Goal: Transaction & Acquisition: Purchase product/service

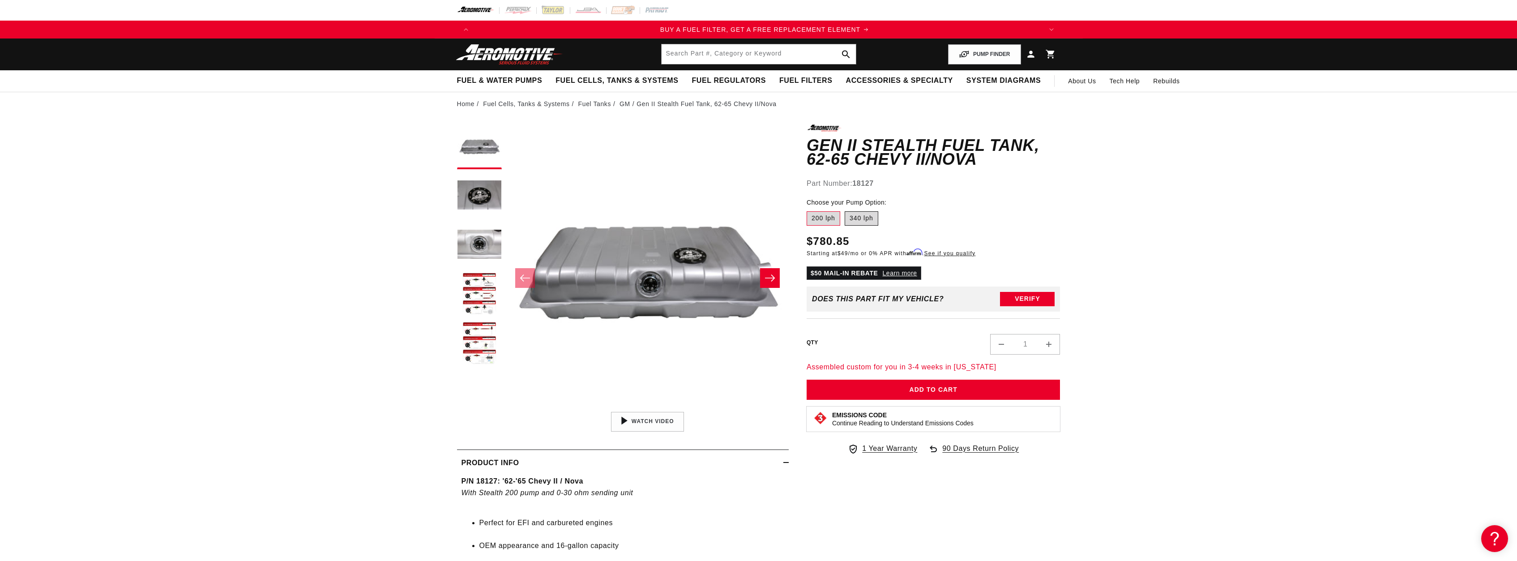
scroll to position [0, 568]
click at [872, 220] on label "340 lph" at bounding box center [862, 218] width 34 height 14
click at [845, 210] on input "340 lph" at bounding box center [845, 209] width 0 height 0
radio input "true"
click at [819, 214] on label "200 lph" at bounding box center [824, 218] width 34 height 14
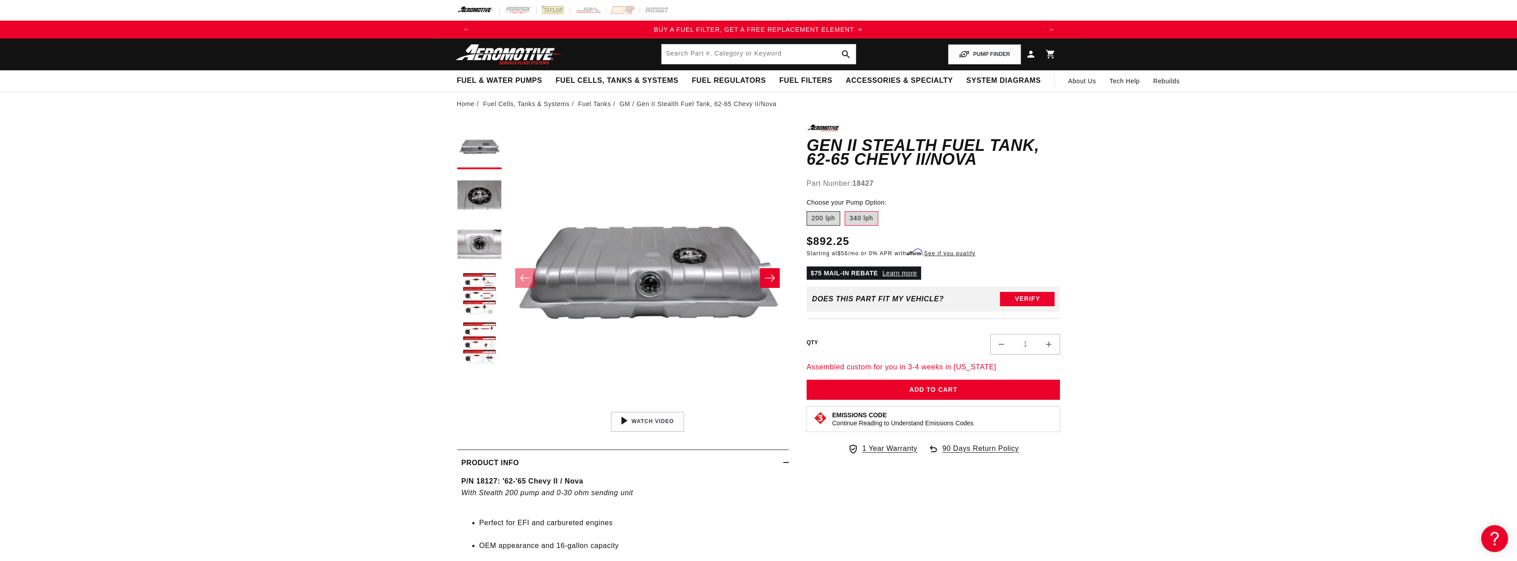
click at [809, 210] on input "200 lph" at bounding box center [809, 209] width 0 height 0
radio input "true"
click at [865, 218] on label "340 lph" at bounding box center [862, 218] width 34 height 14
click at [845, 210] on input "340 lph" at bounding box center [845, 209] width 0 height 0
radio input "true"
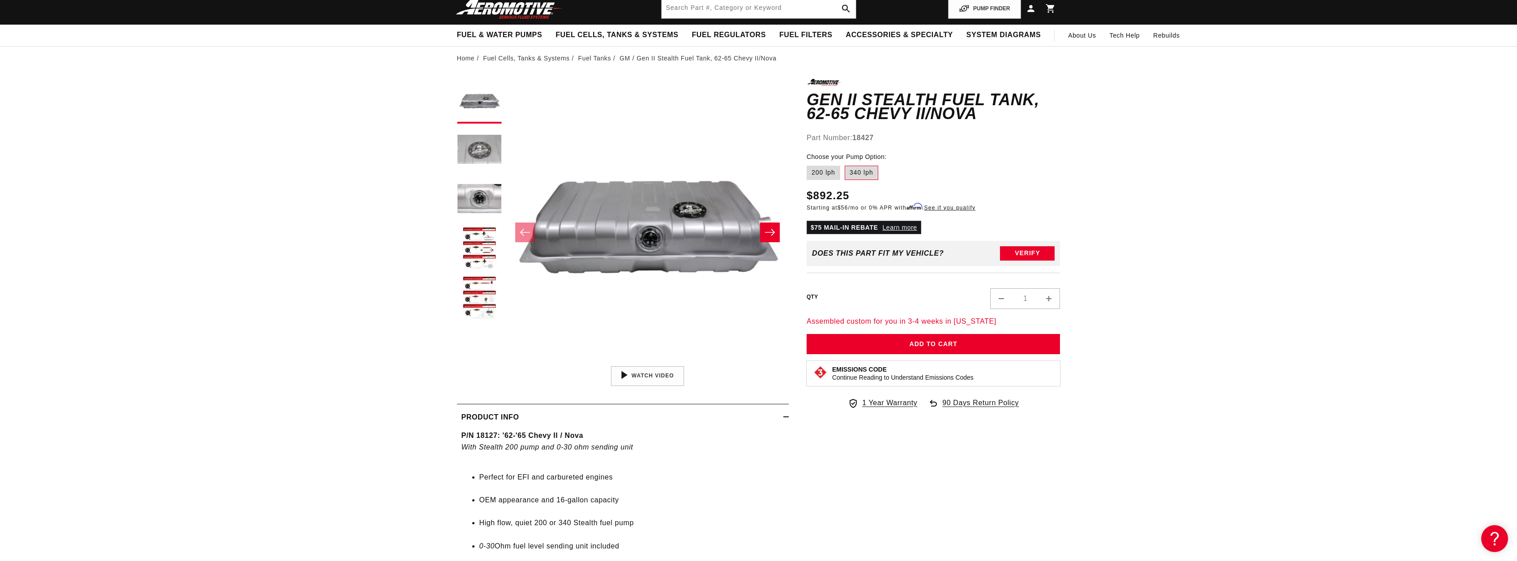
scroll to position [0, 1703]
click at [474, 151] on button "Load image 2 in gallery view" at bounding box center [479, 150] width 45 height 45
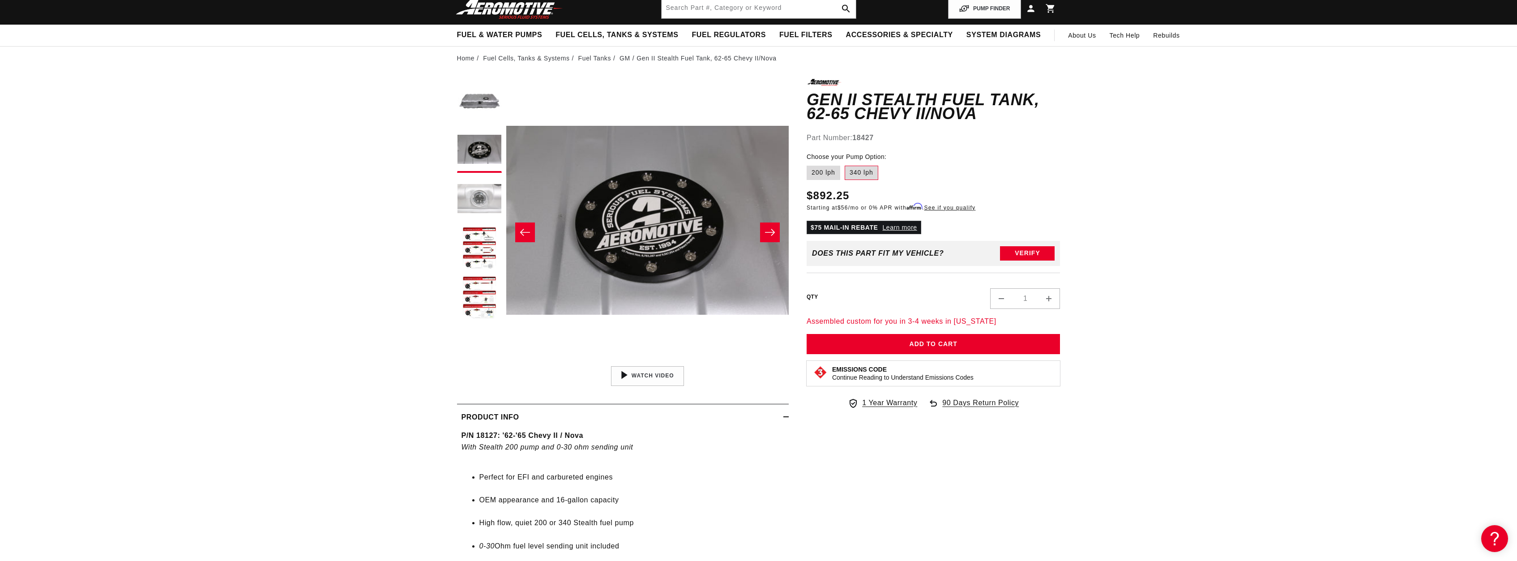
click at [472, 183] on button "Load image 3 in gallery view" at bounding box center [479, 199] width 45 height 45
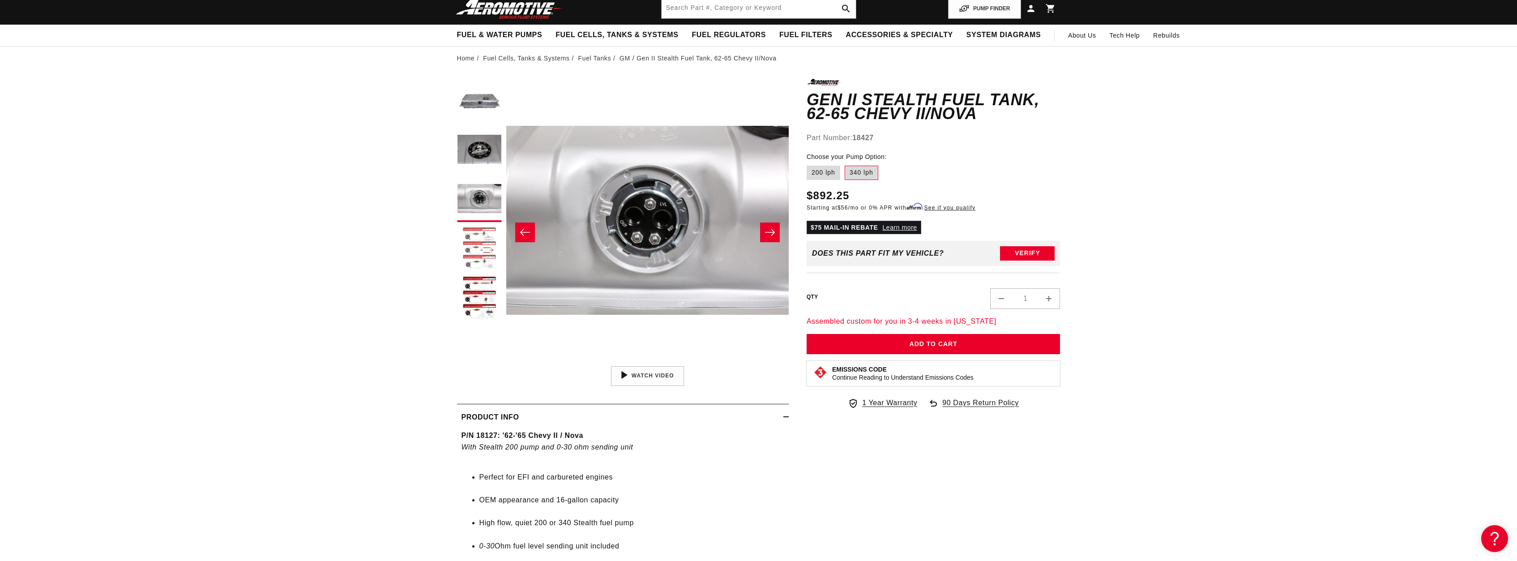
scroll to position [0, 0]
click at [476, 233] on button "Load image 4 in gallery view" at bounding box center [479, 249] width 45 height 45
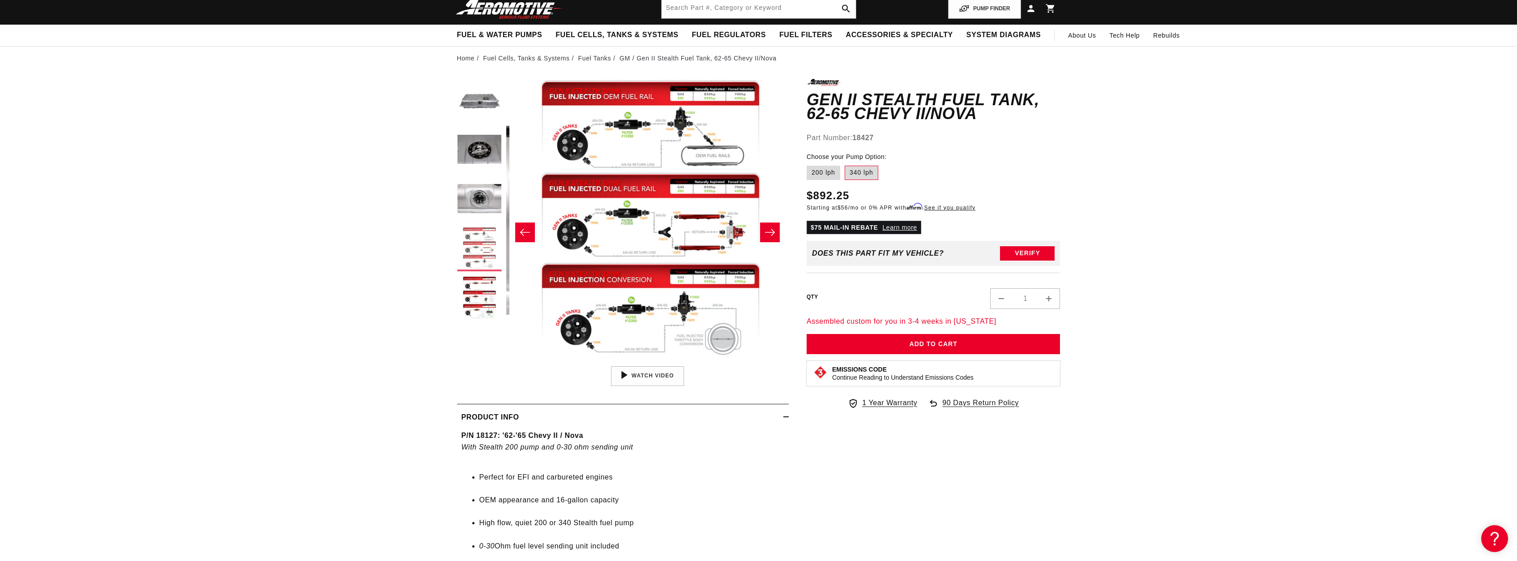
scroll to position [0, 848]
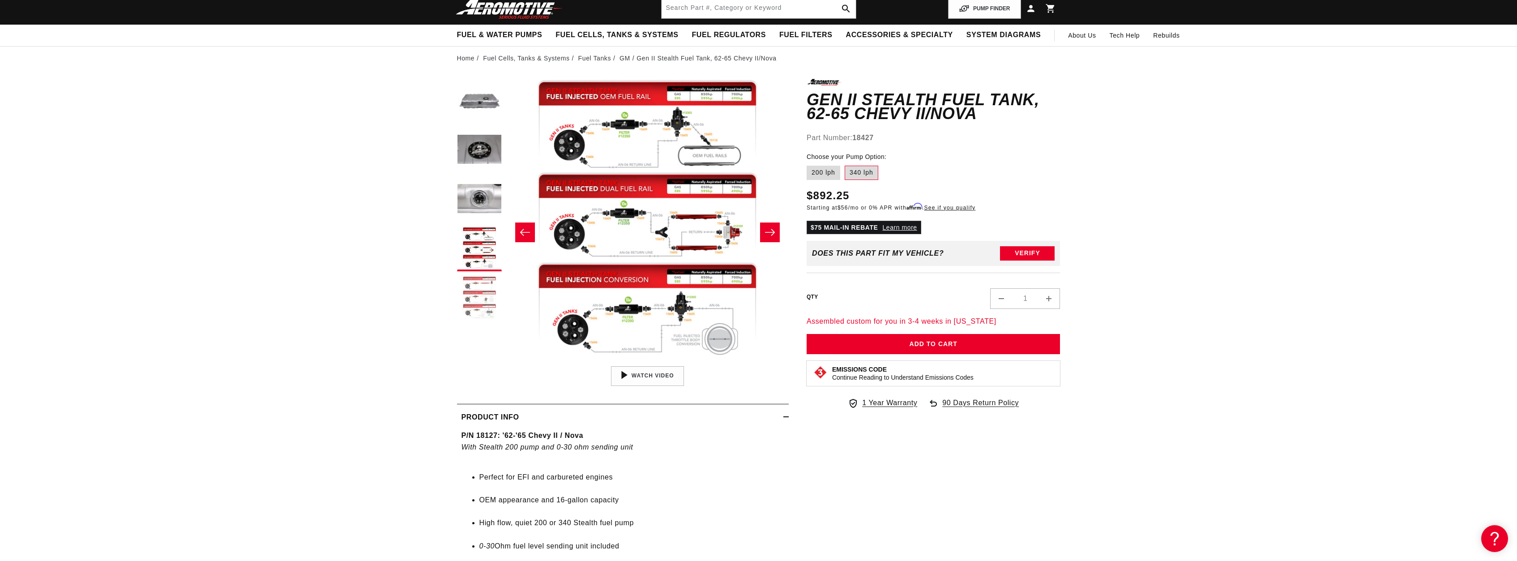
click at [477, 292] on button "Load image 5 in gallery view" at bounding box center [479, 298] width 45 height 45
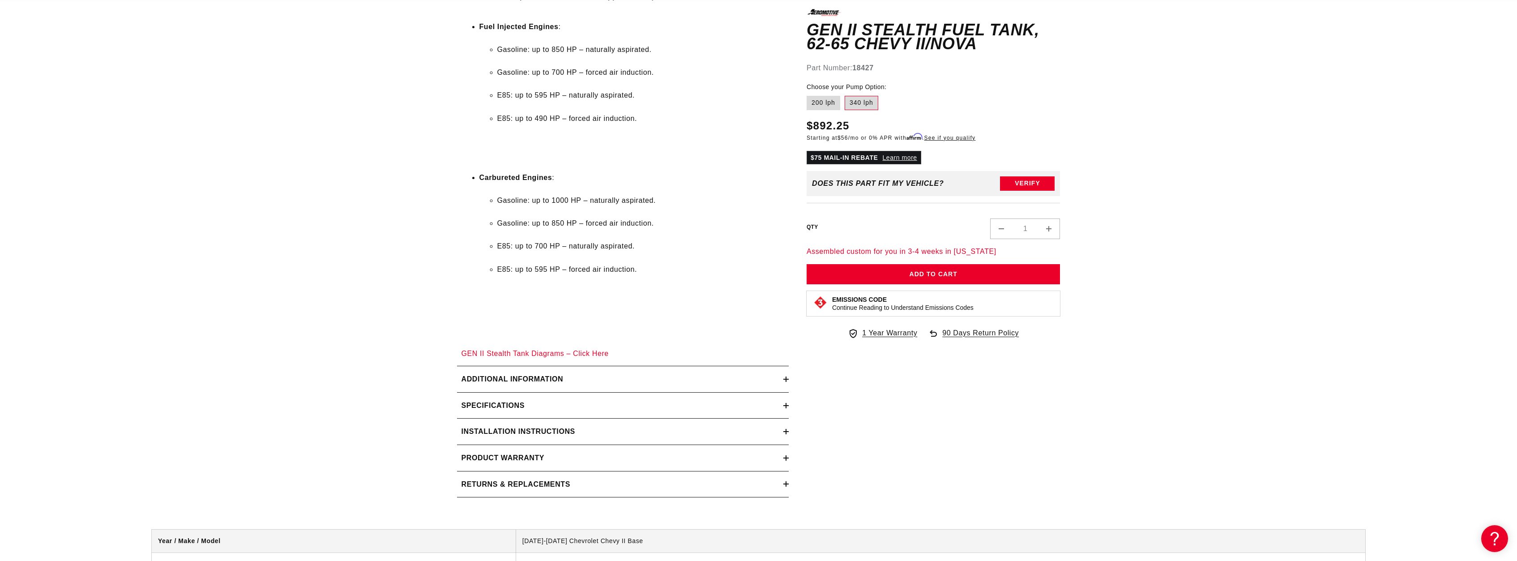
scroll to position [1096, 0]
